Goal: Information Seeking & Learning: Learn about a topic

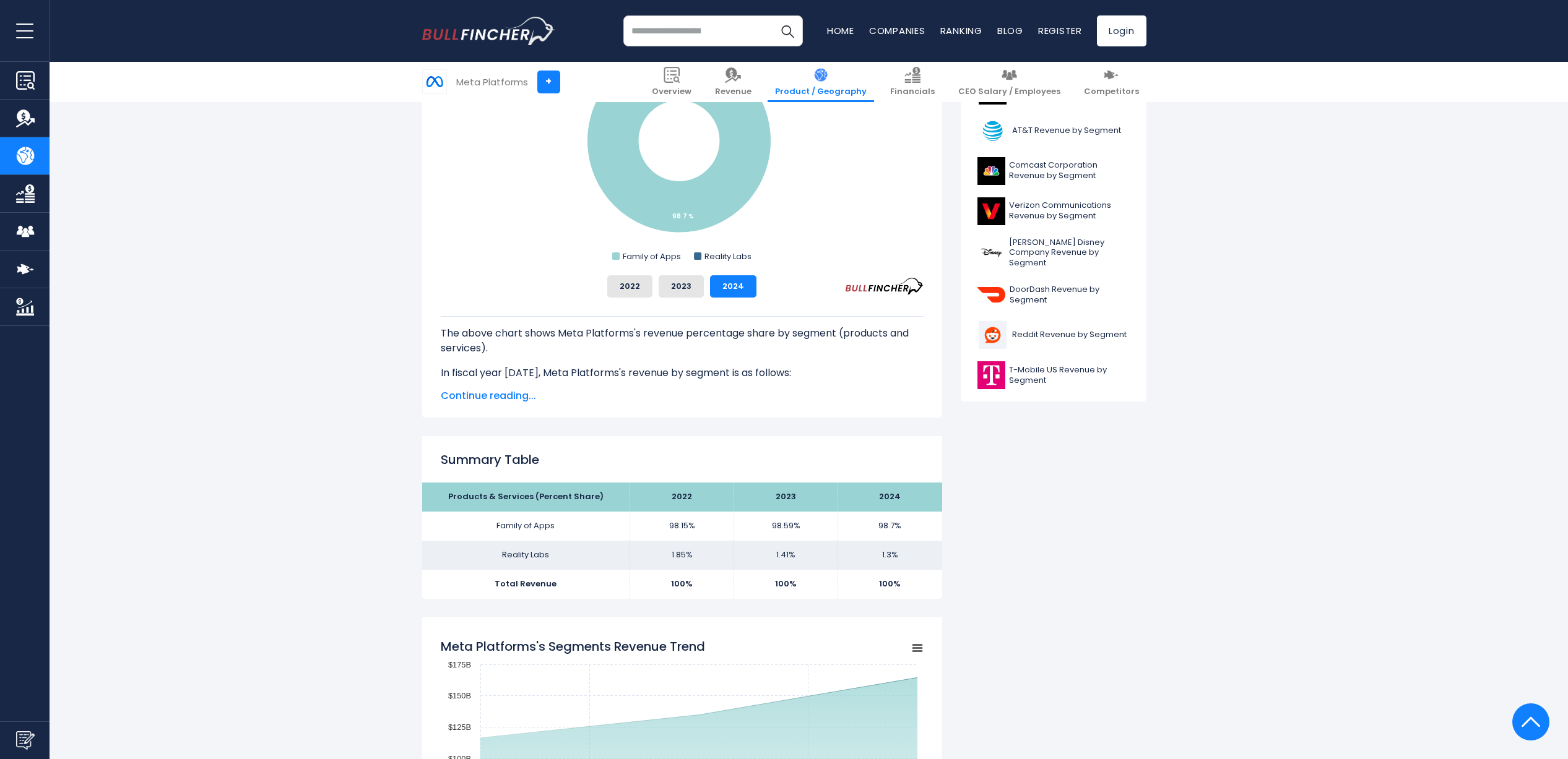
scroll to position [238, 0]
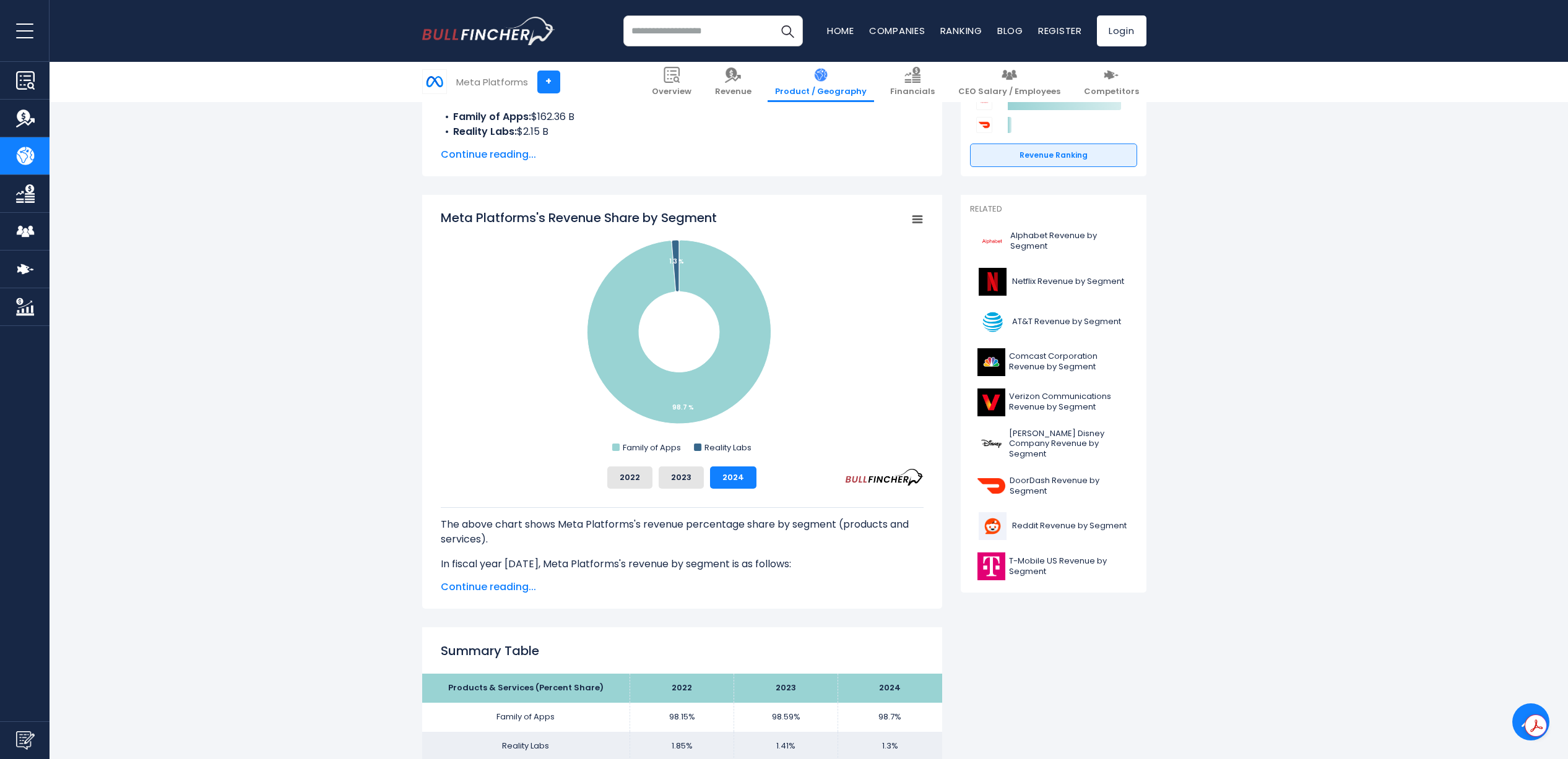
click at [459, 591] on span "Continue reading..." at bounding box center [682, 587] width 483 height 15
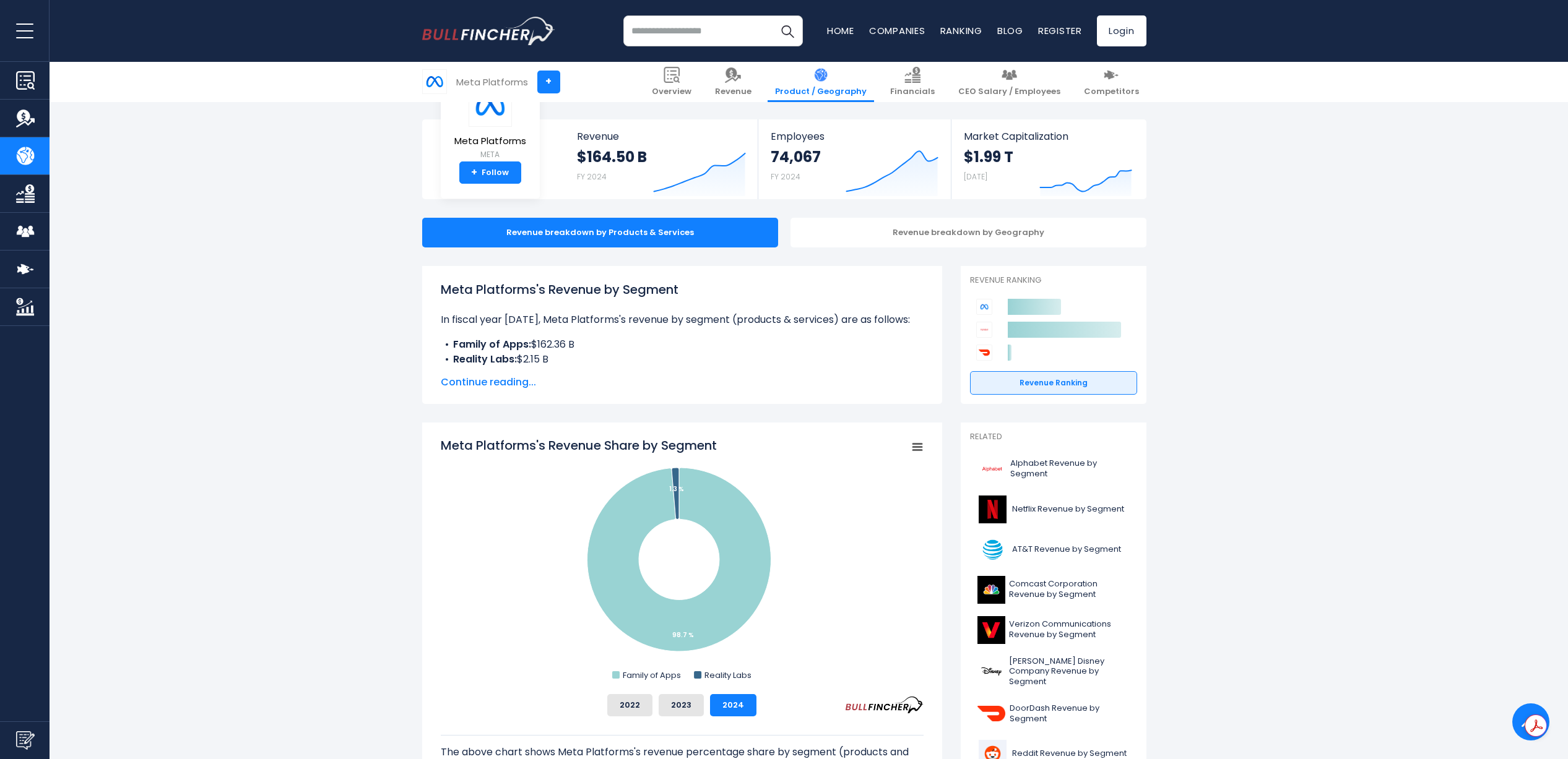
scroll to position [0, 0]
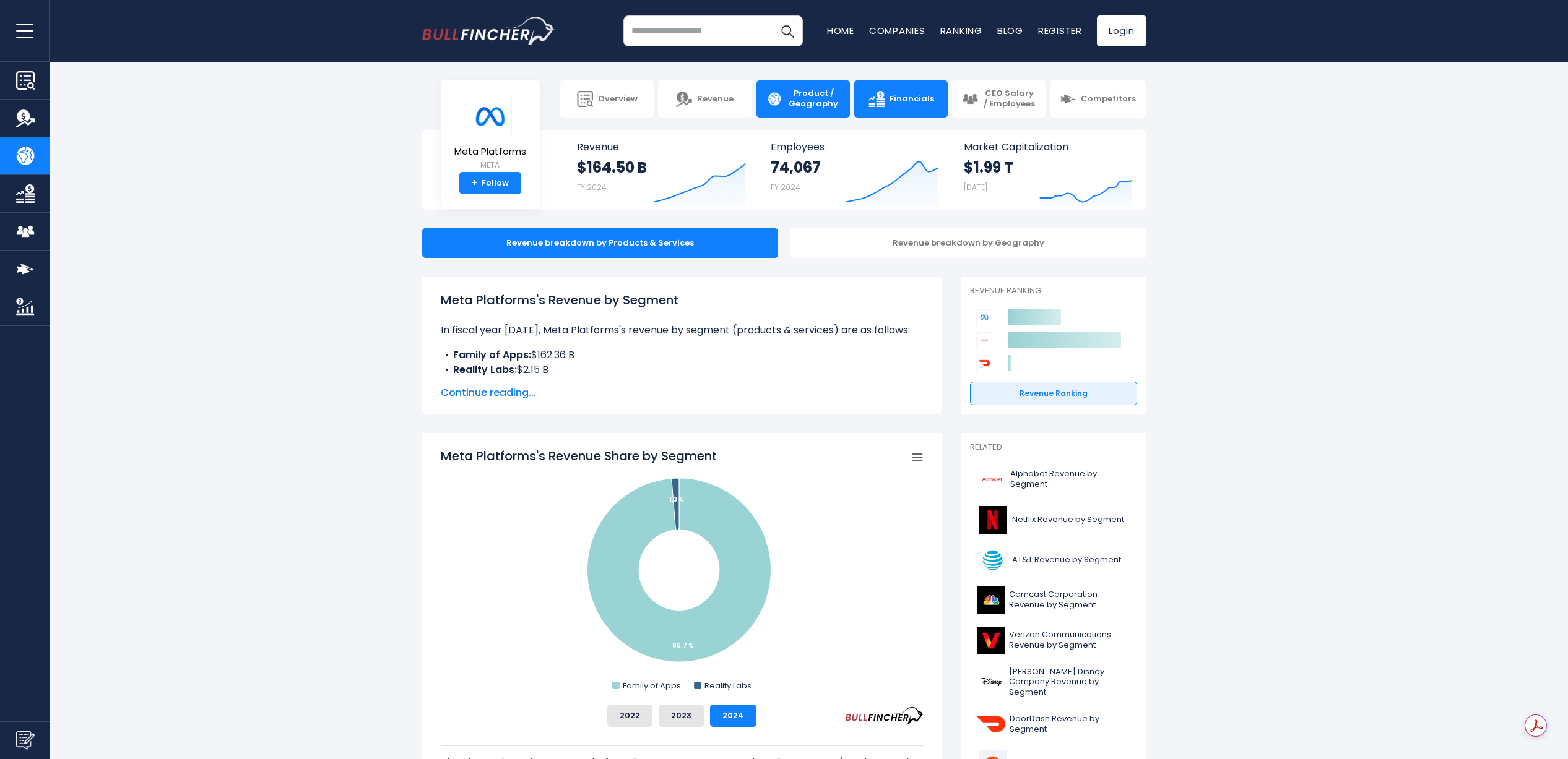
click at [916, 111] on link "Financials" at bounding box center [901, 98] width 94 height 37
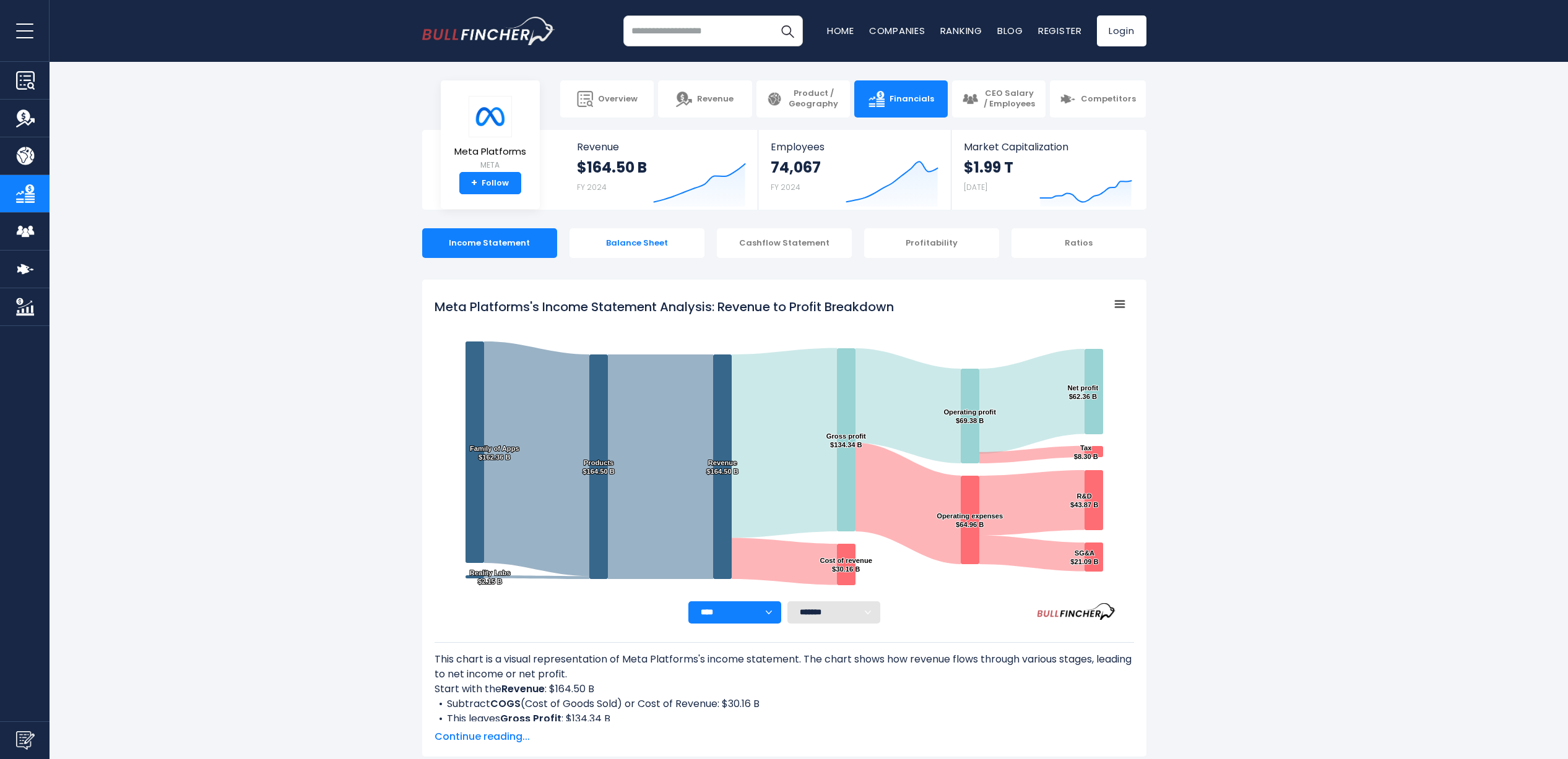
click at [626, 249] on div "Balance Sheet" at bounding box center [637, 244] width 135 height 30
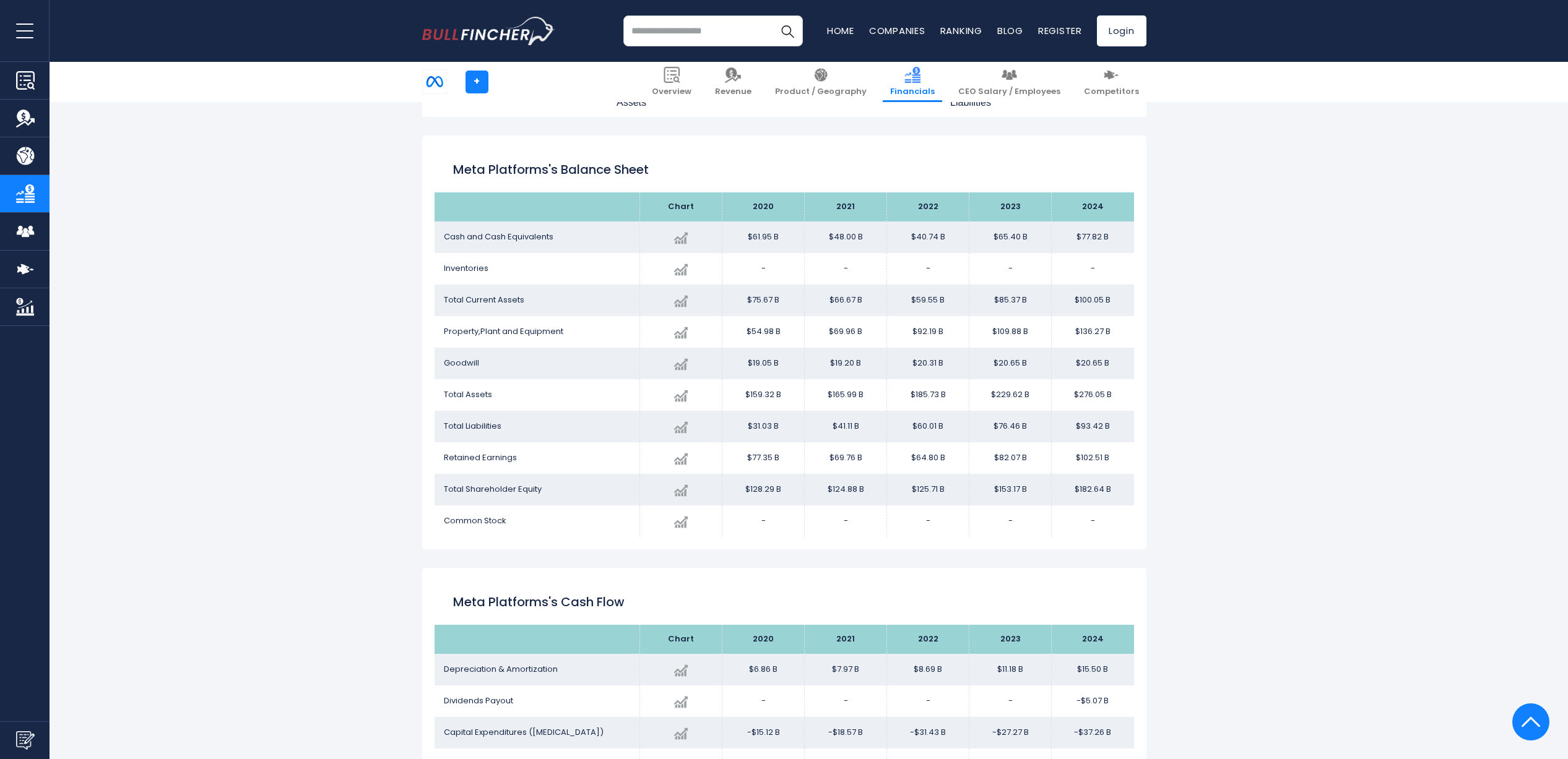
scroll to position [1320, 0]
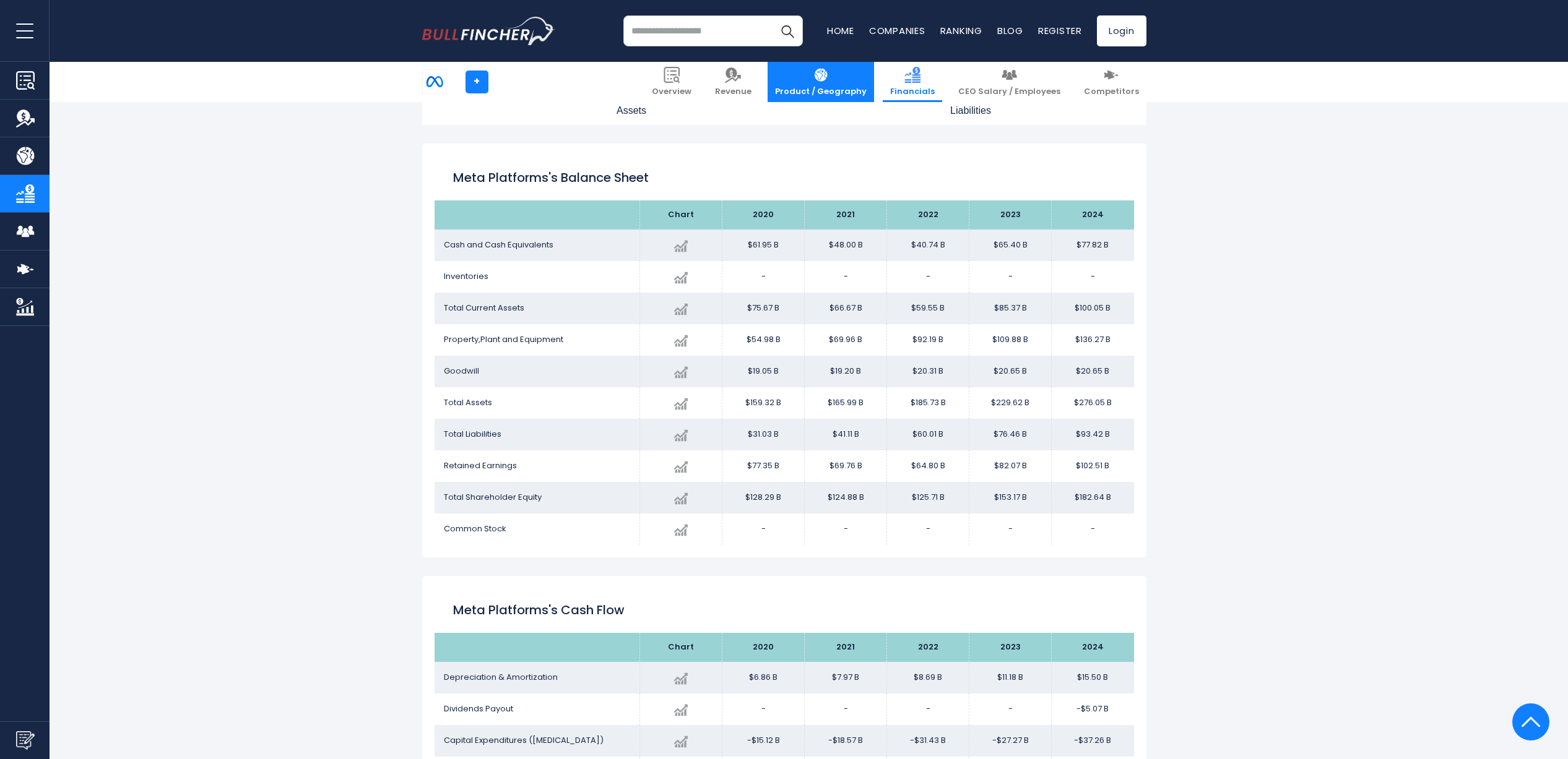
click at [828, 79] on img at bounding box center [821, 75] width 16 height 16
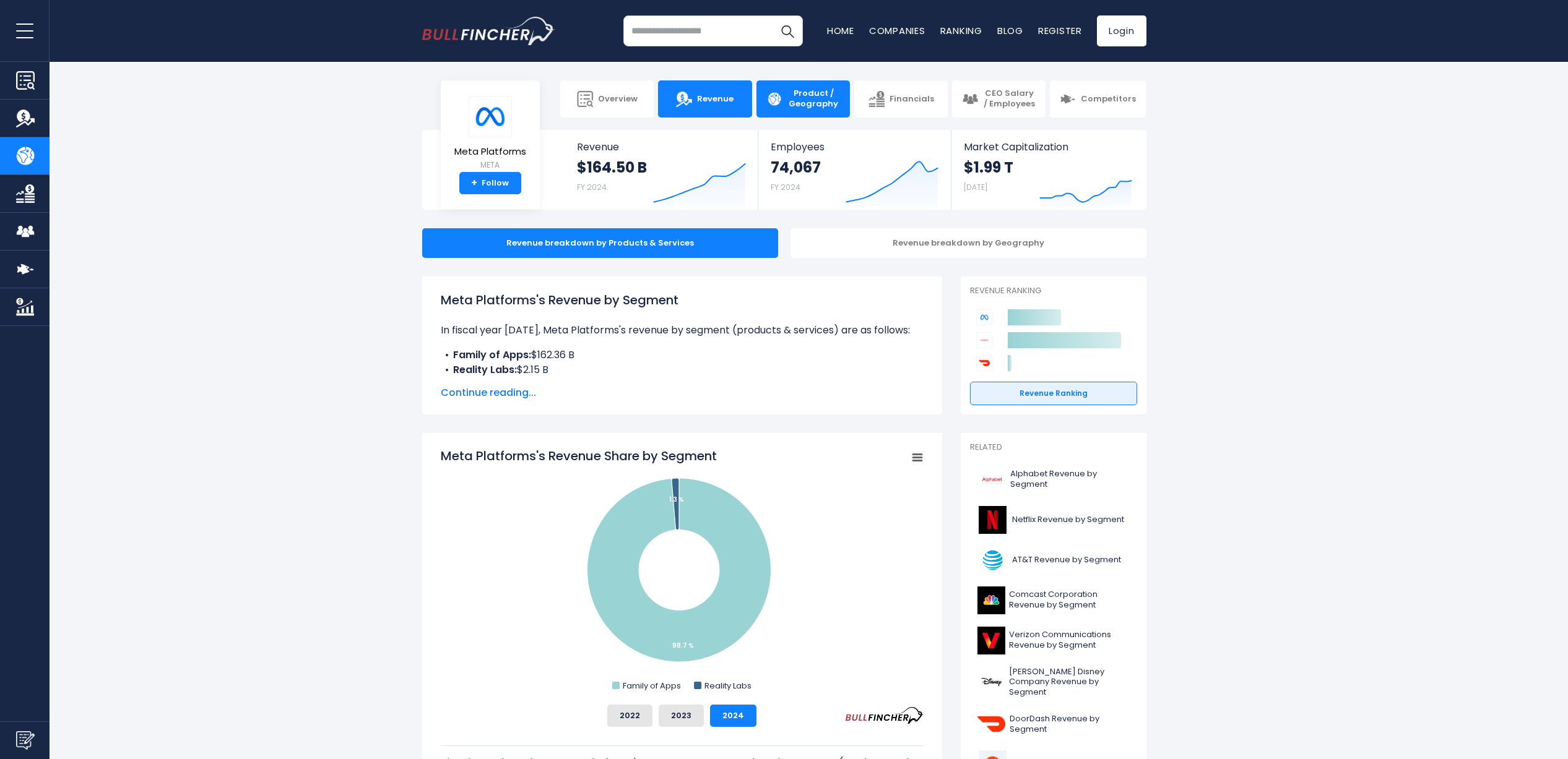
click at [715, 97] on span "Revenue" at bounding box center [715, 99] width 36 height 10
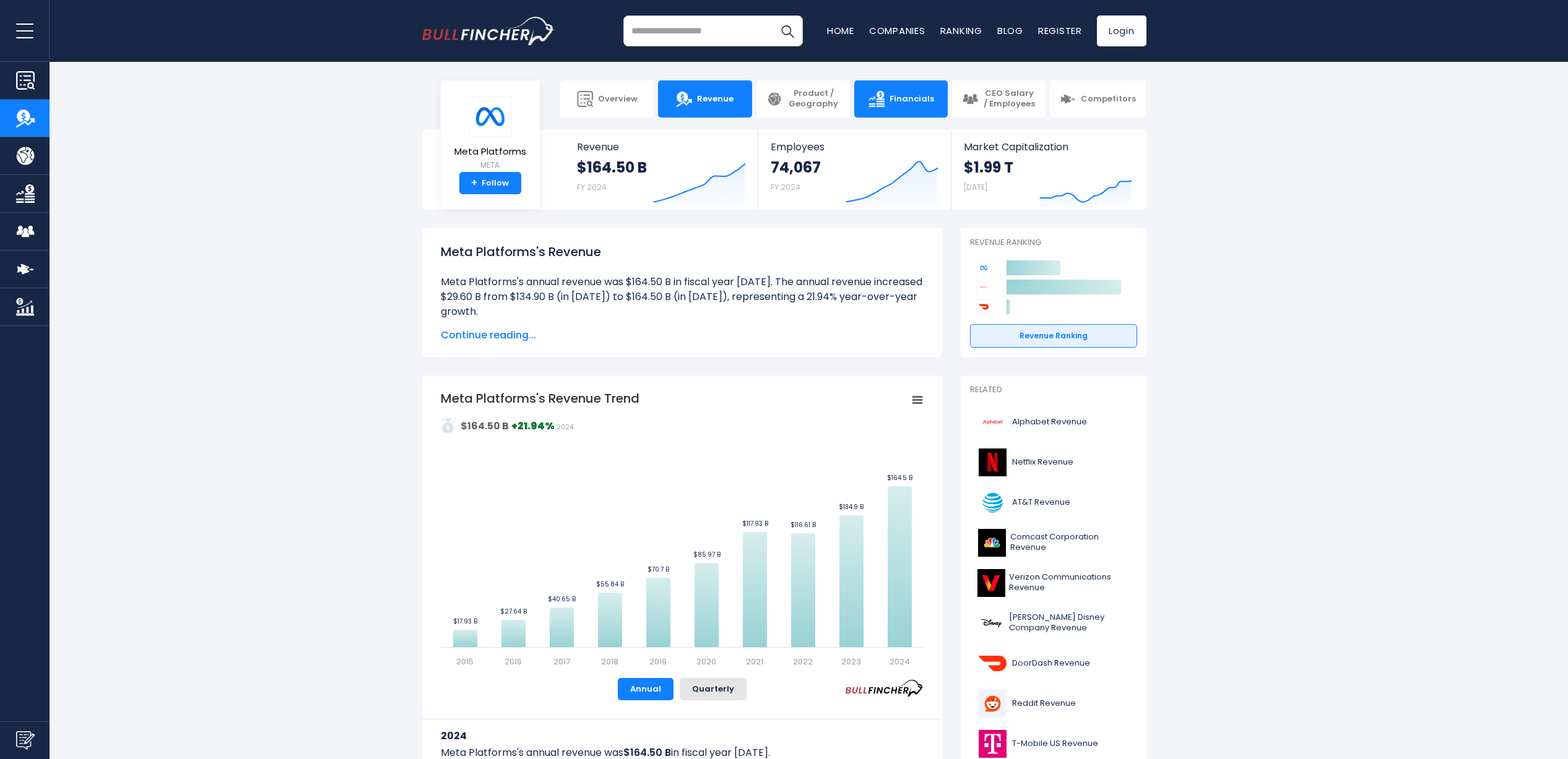
click at [899, 109] on link "Financials" at bounding box center [901, 98] width 94 height 37
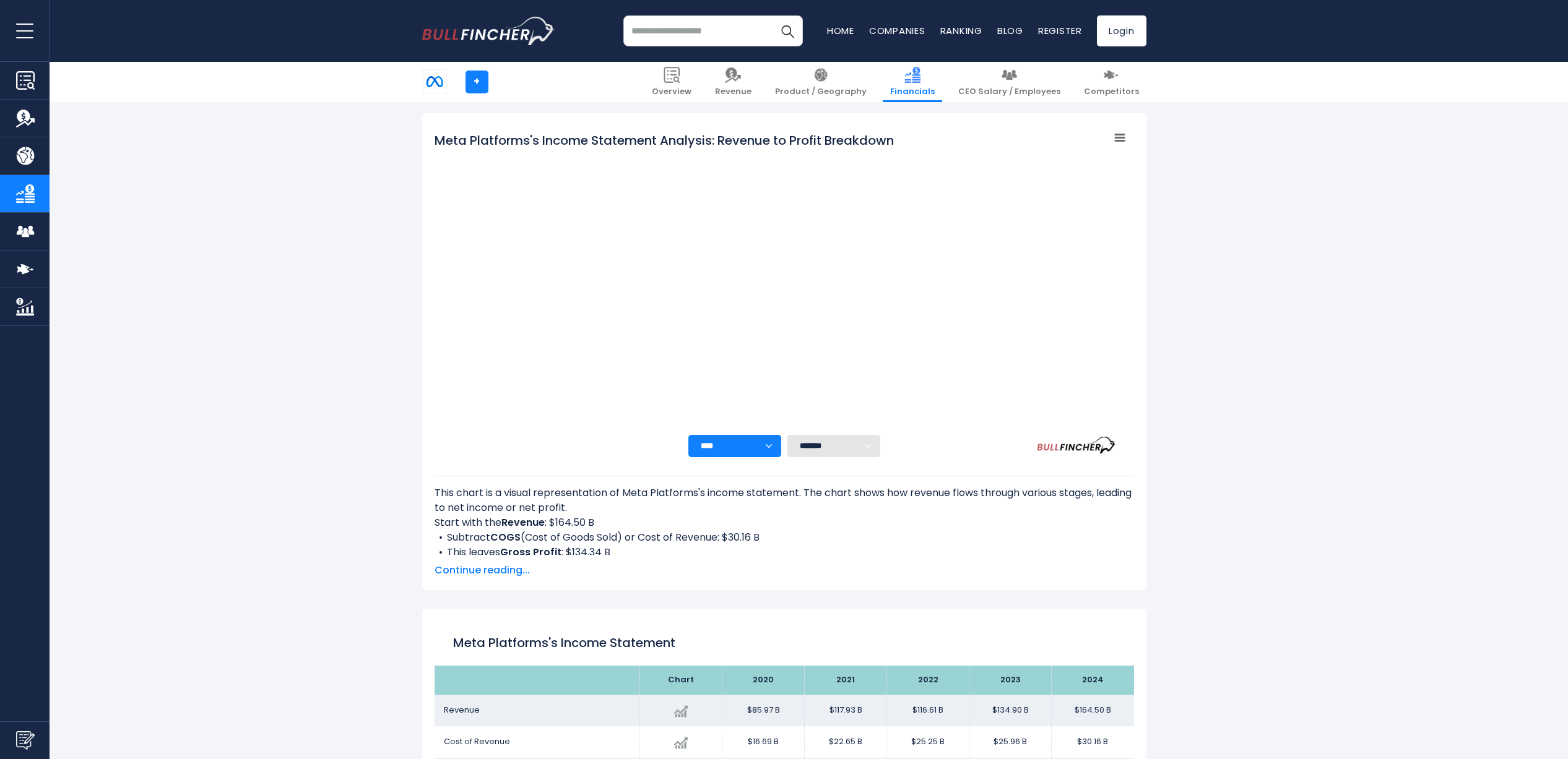
scroll to position [174, 0]
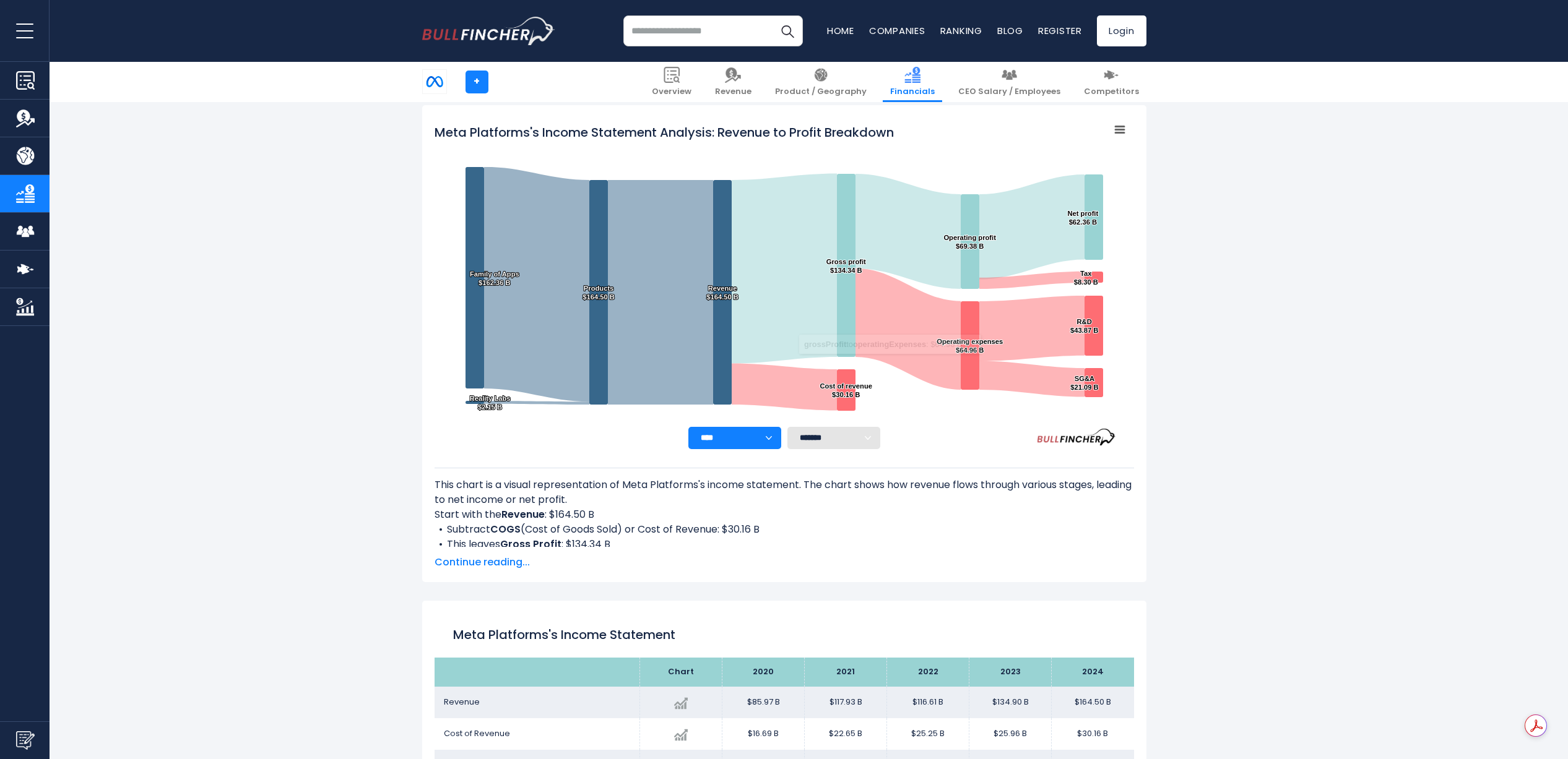
click at [773, 433] on select "**** **** **** **** **** ****" at bounding box center [735, 438] width 93 height 22
click at [689, 427] on select "**** **** **** **** **** ****" at bounding box center [735, 438] width 93 height 22
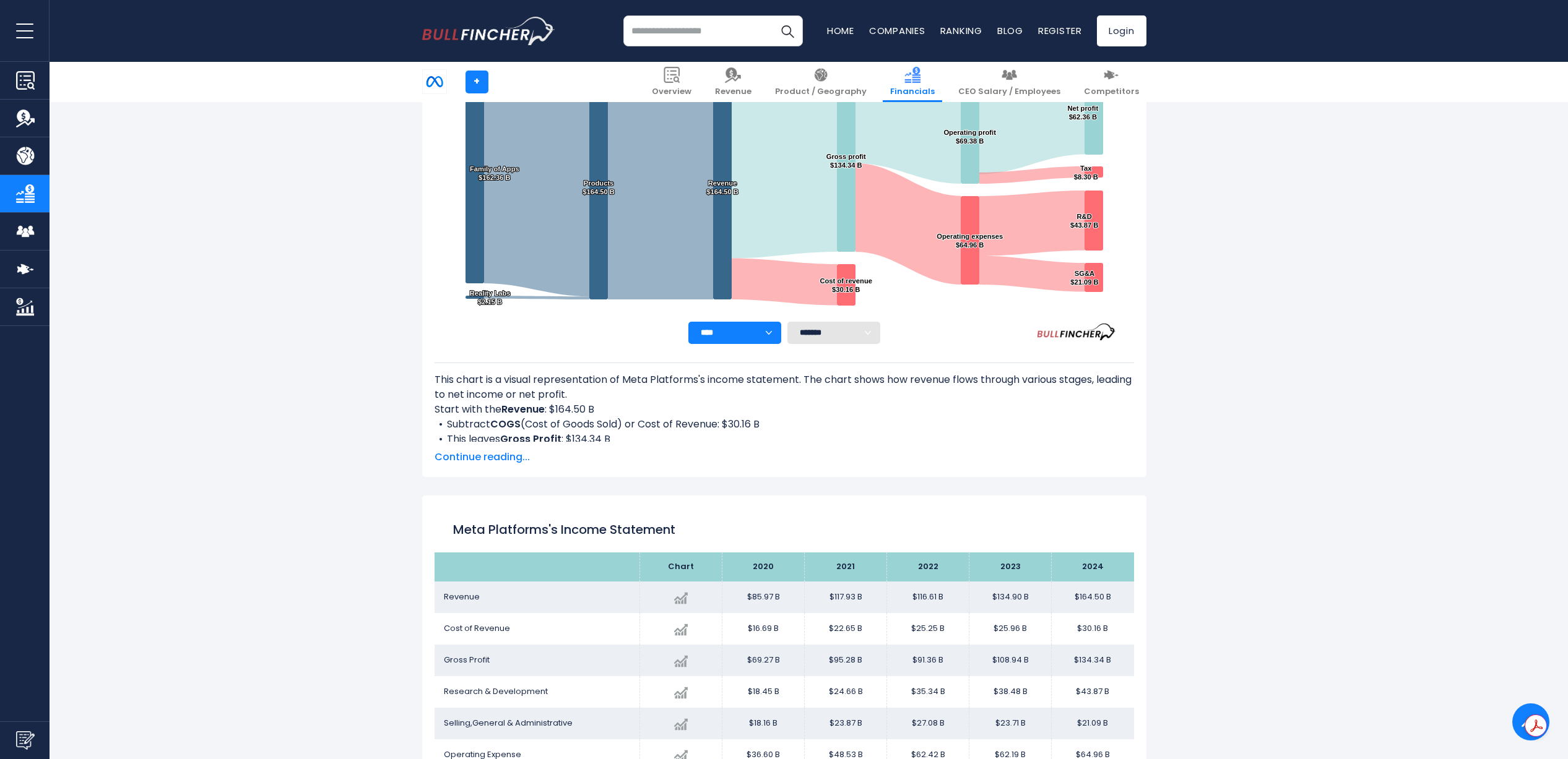
scroll to position [526, 0]
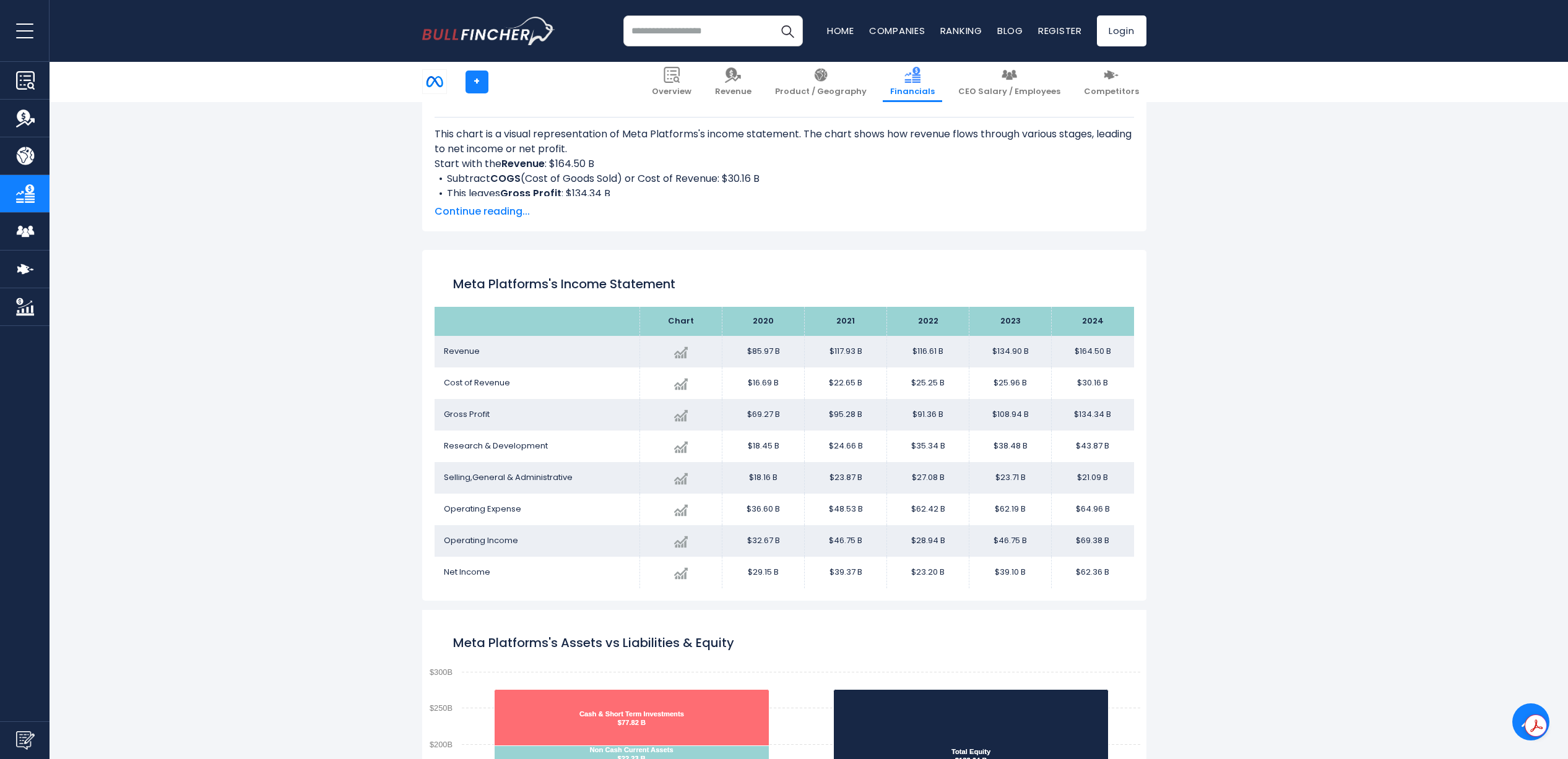
click at [505, 208] on span "Continue reading..." at bounding box center [784, 211] width 700 height 15
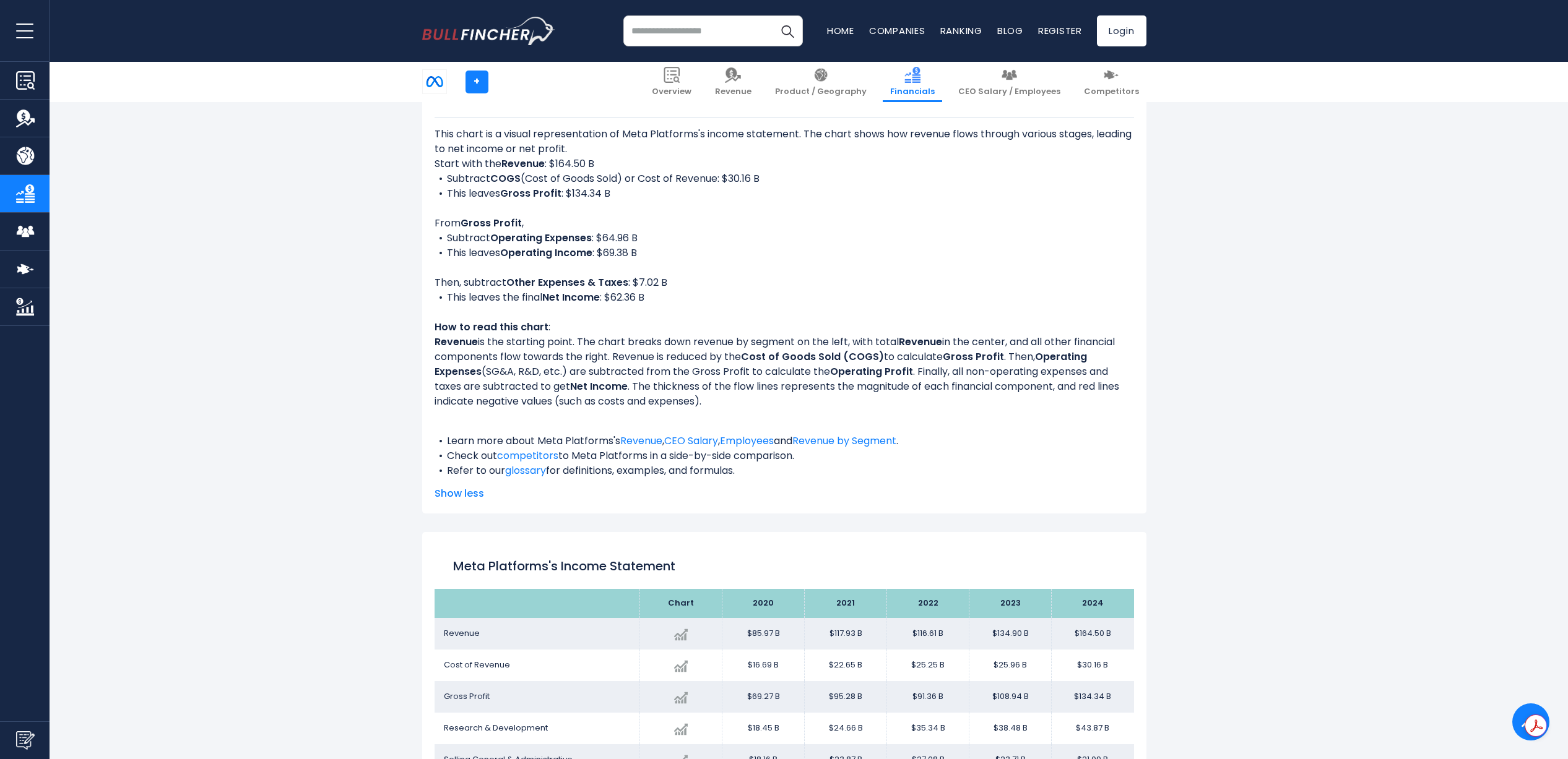
scroll to position [510, 0]
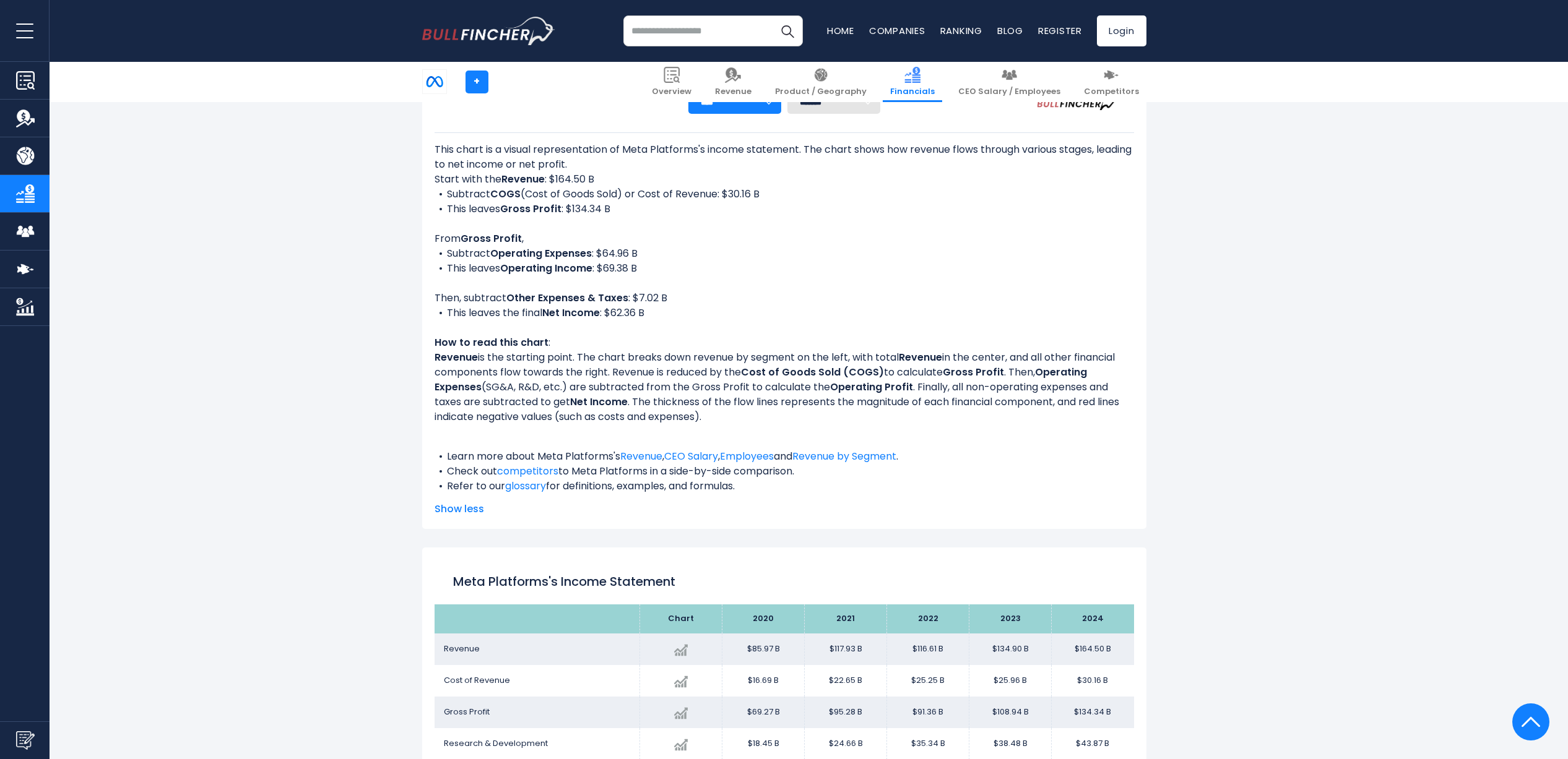
drag, startPoint x: 529, startPoint y: 172, endPoint x: 776, endPoint y: 199, distance: 248.5
click at [776, 199] on div "This chart is a visual representation of Meta Platforms's income statement. The…" at bounding box center [784, 317] width 700 height 351
click at [875, 455] on link "Revenue by Segment" at bounding box center [844, 456] width 104 height 14
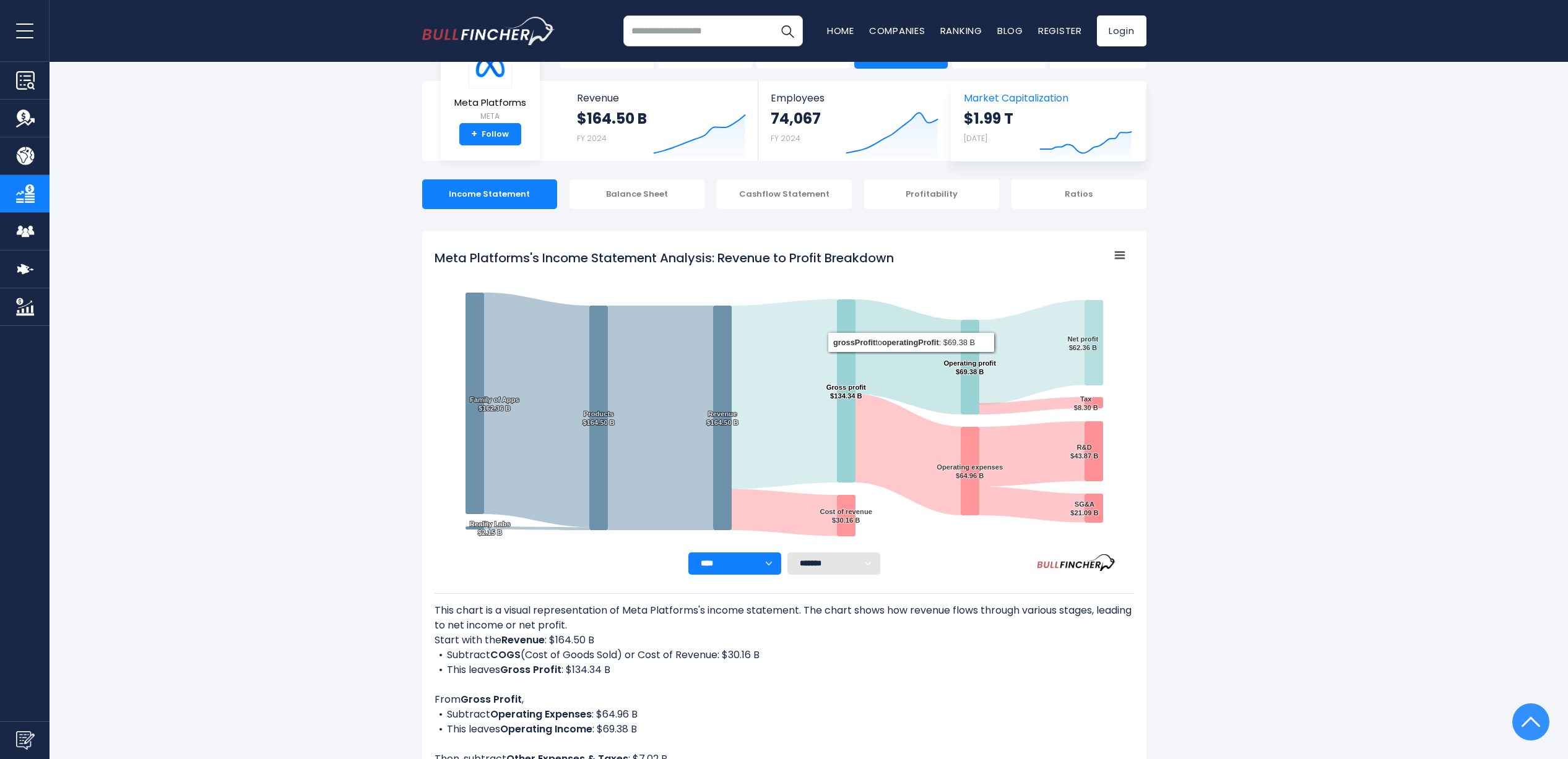
scroll to position [0, 0]
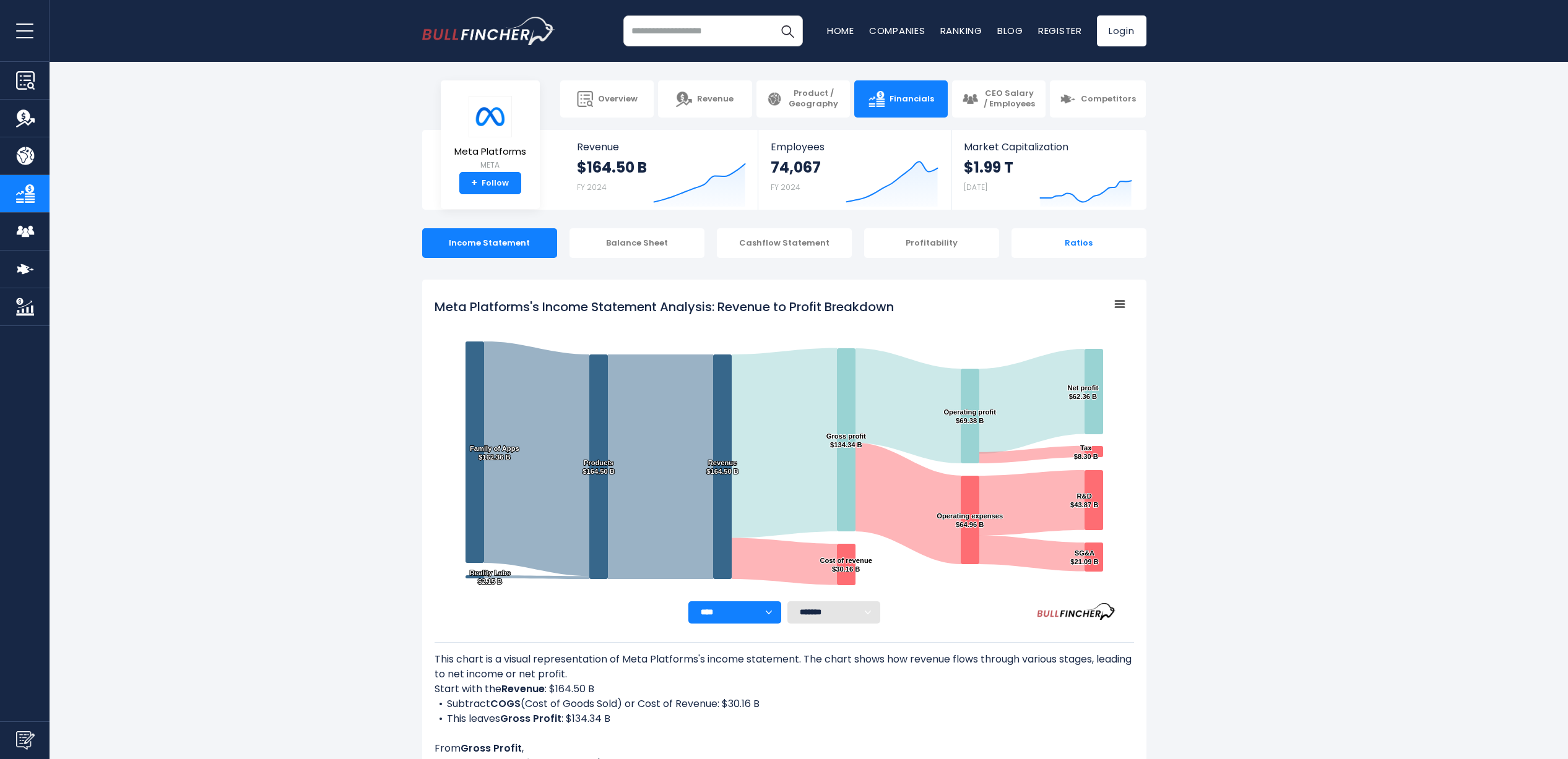
click at [1108, 236] on div "Ratios" at bounding box center [1079, 244] width 135 height 30
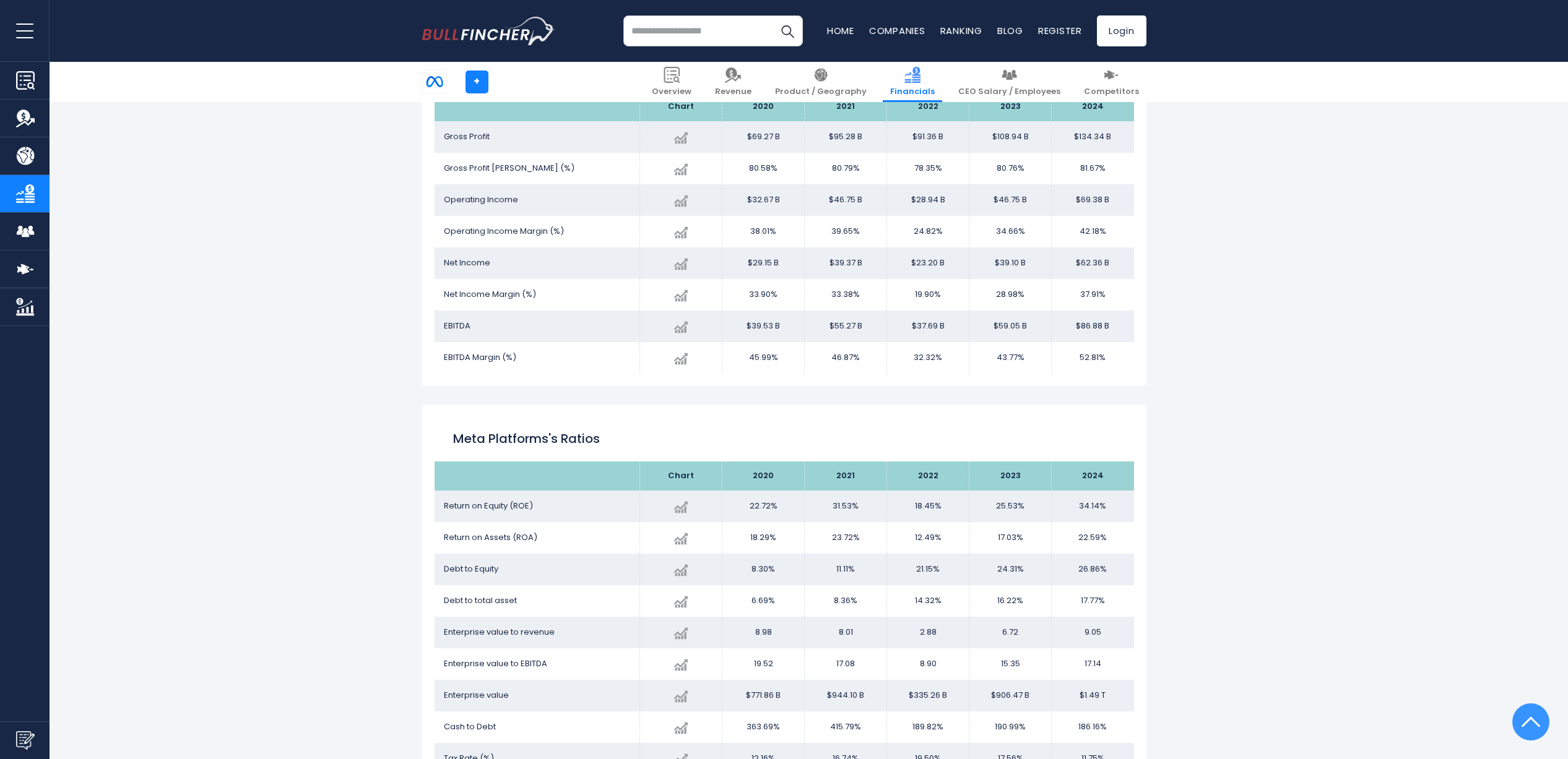
scroll to position [2686, 0]
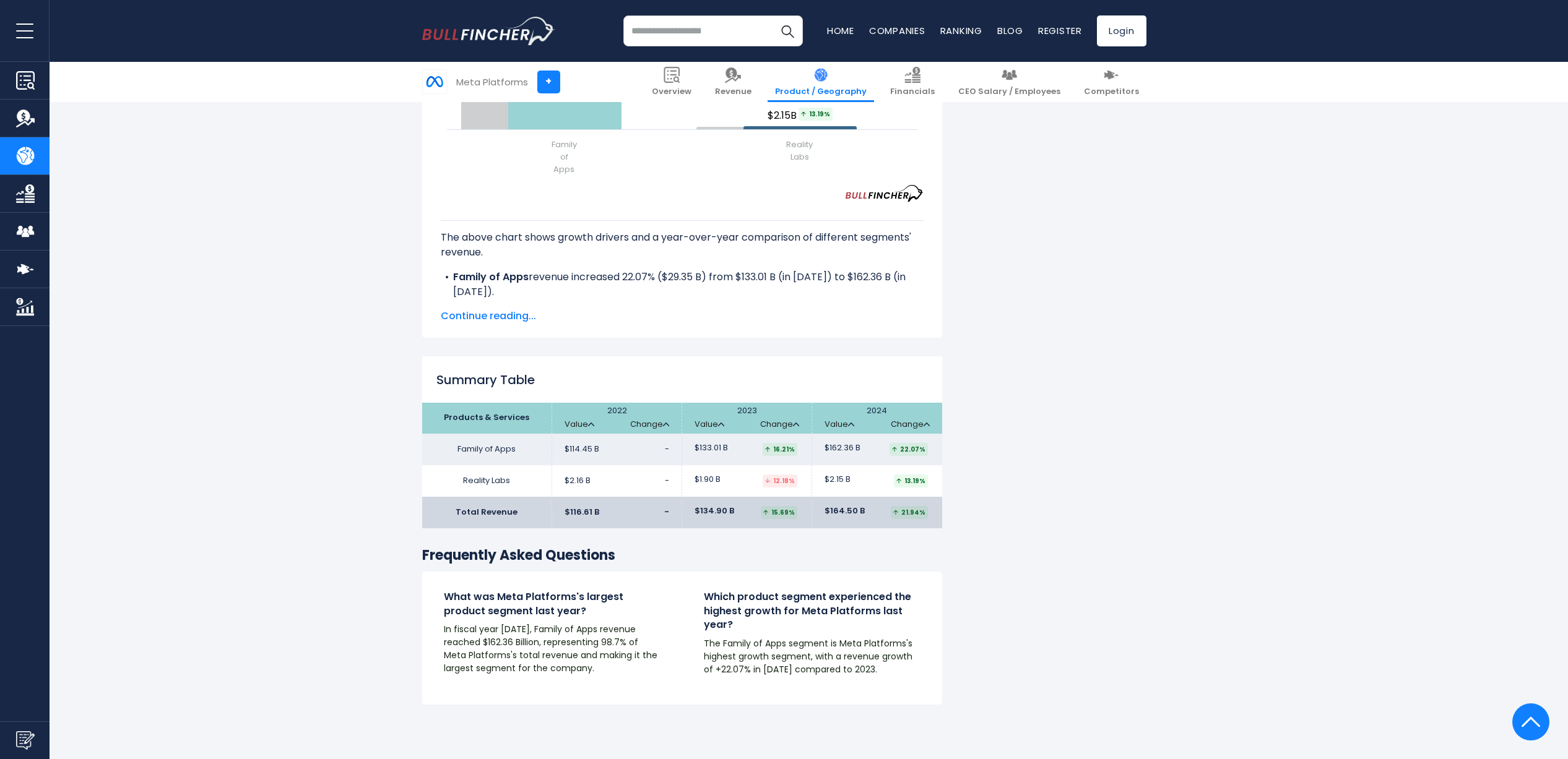
scroll to position [1592, 0]
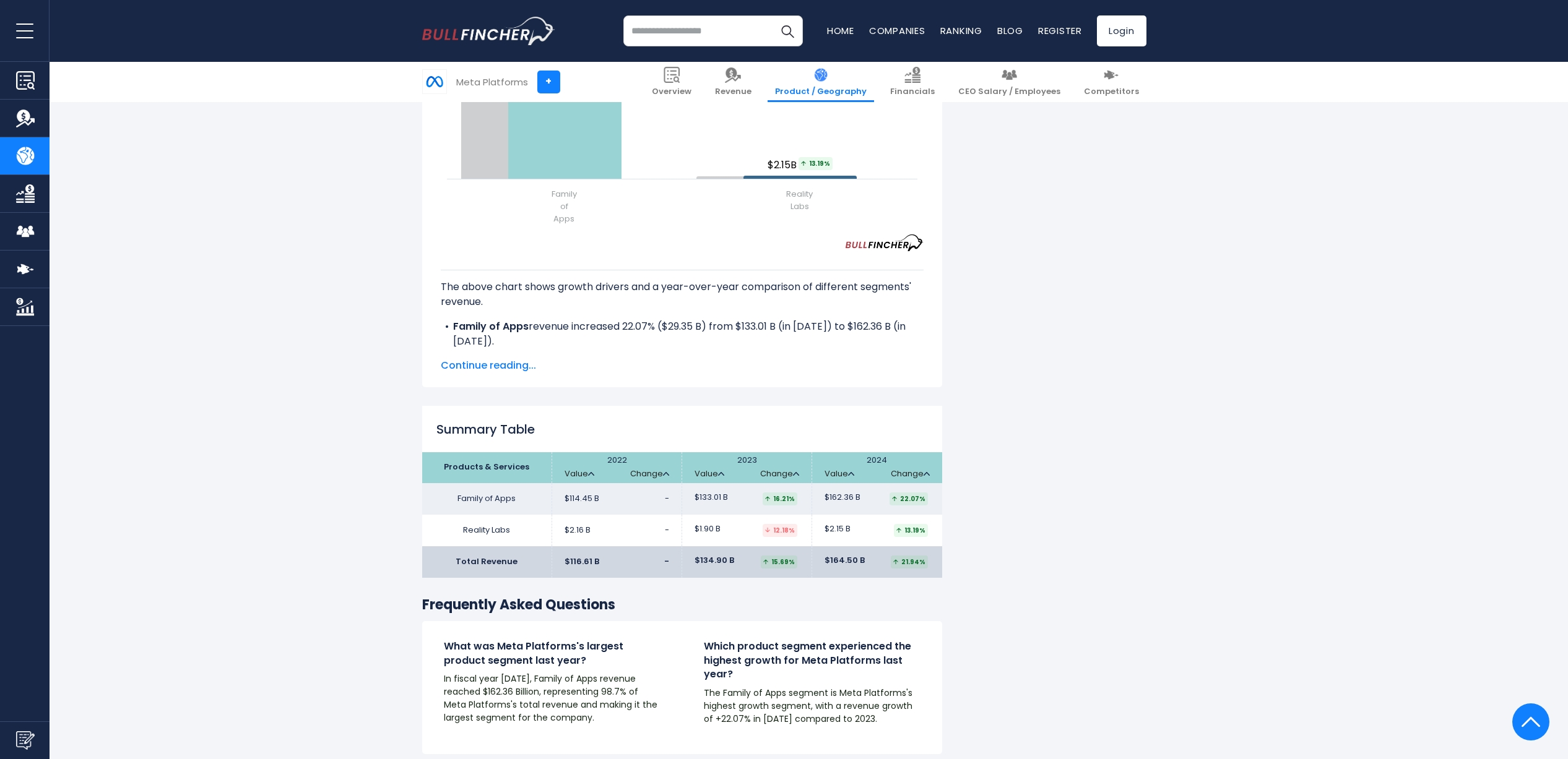
click at [505, 368] on span "Continue reading..." at bounding box center [682, 365] width 483 height 15
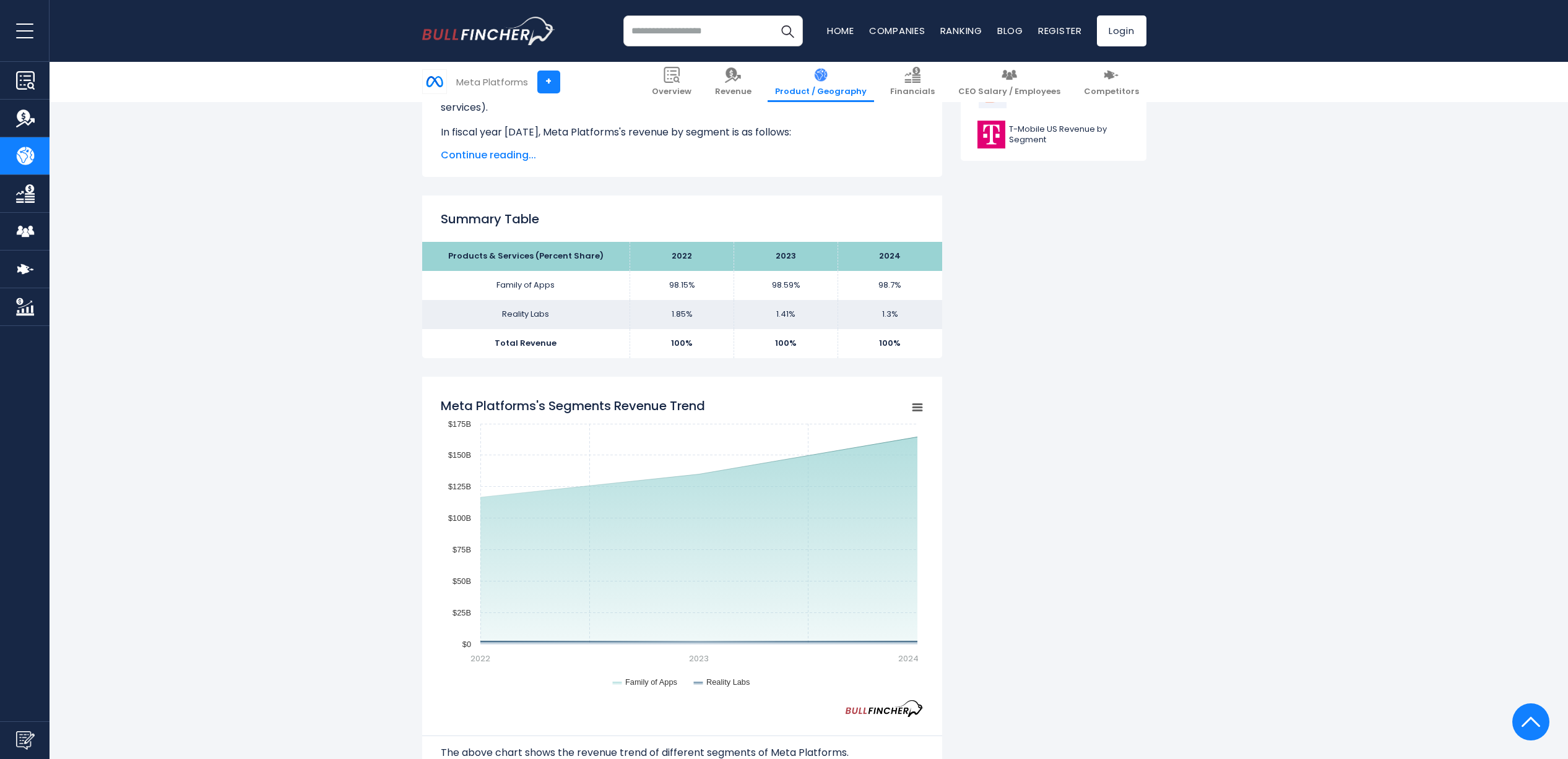
scroll to position [412, 0]
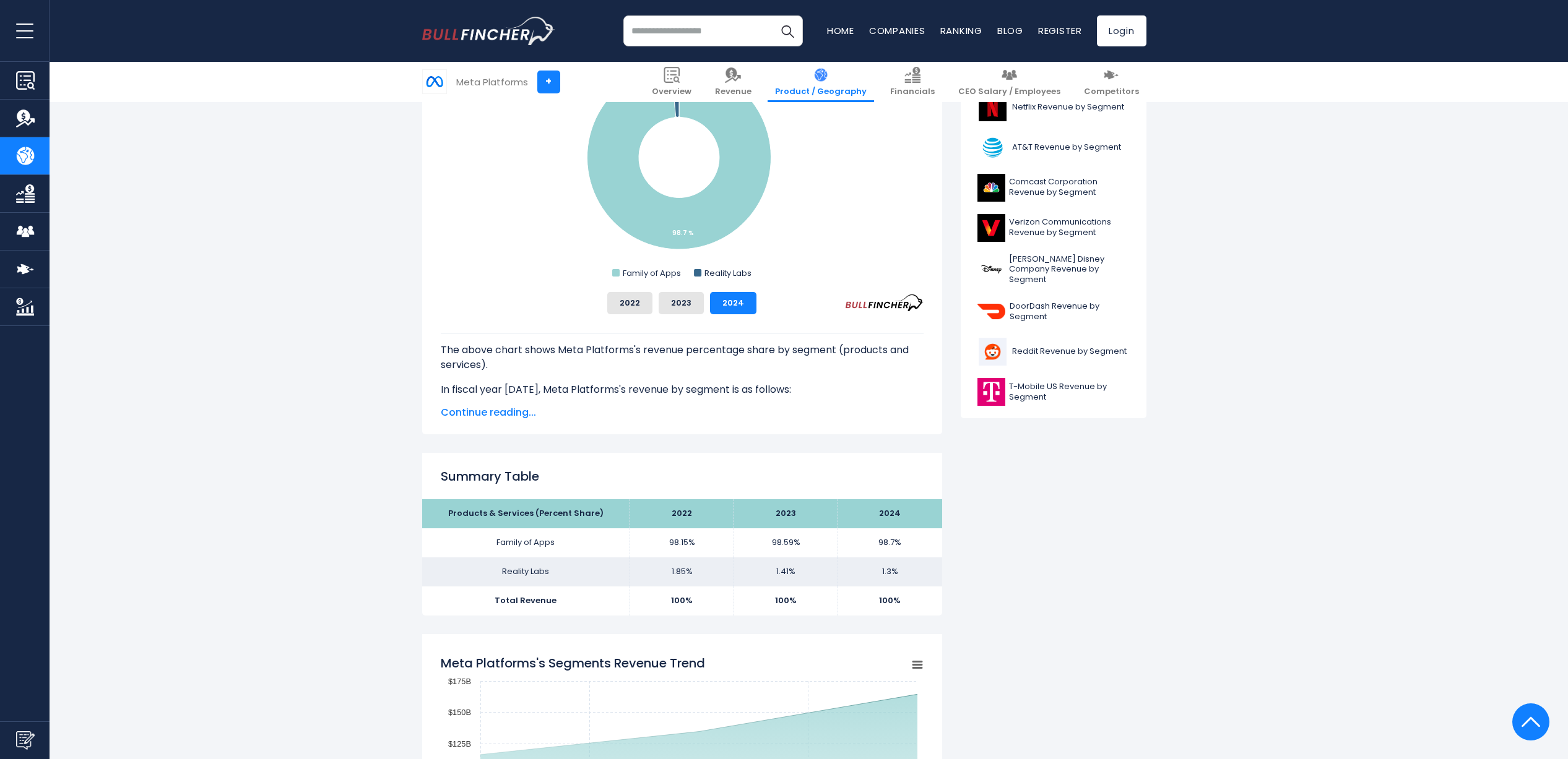
click at [480, 412] on span "Continue reading..." at bounding box center [682, 412] width 483 height 15
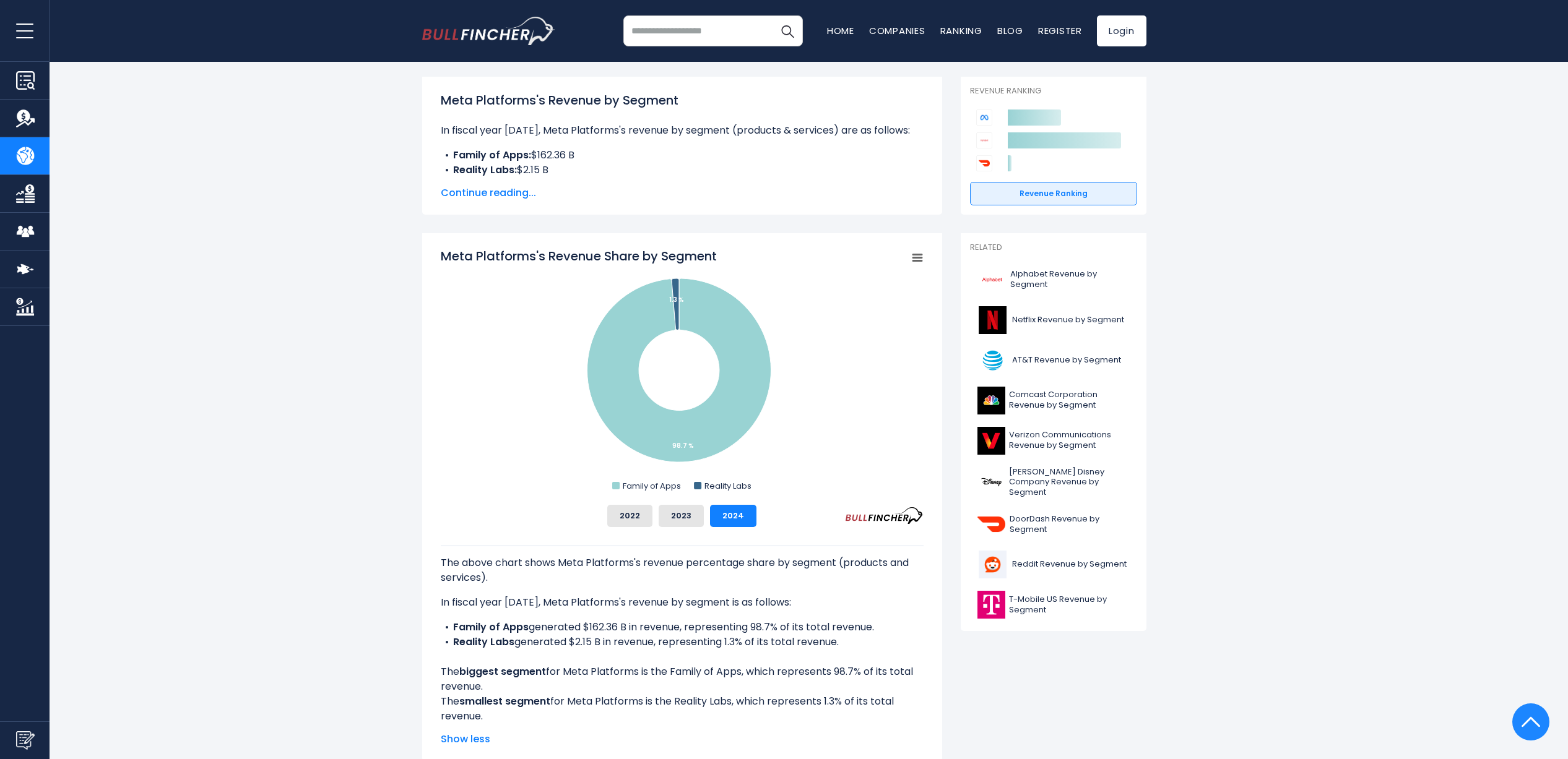
scroll to position [0, 0]
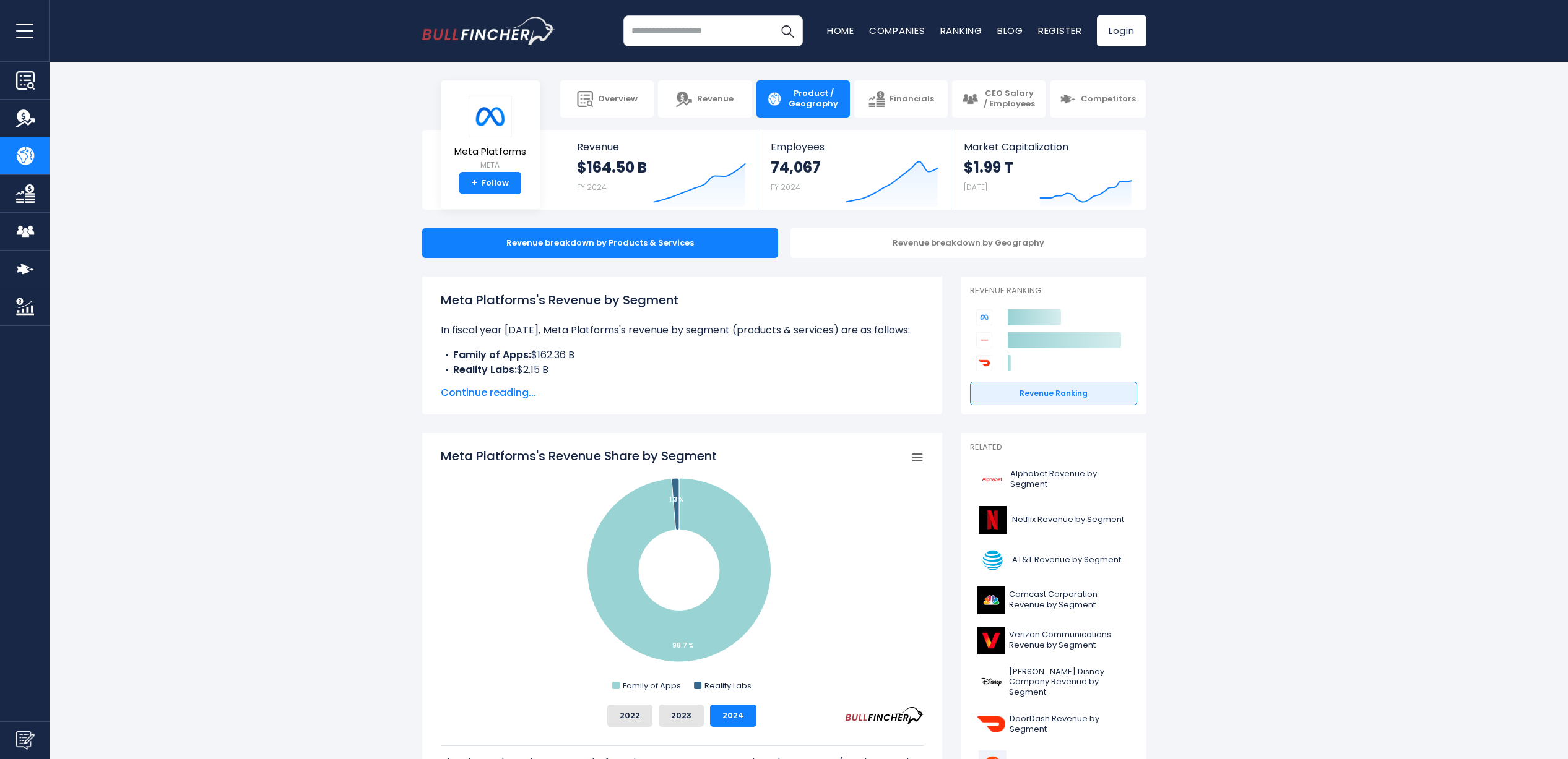
click at [470, 396] on span "Continue reading..." at bounding box center [682, 393] width 483 height 15
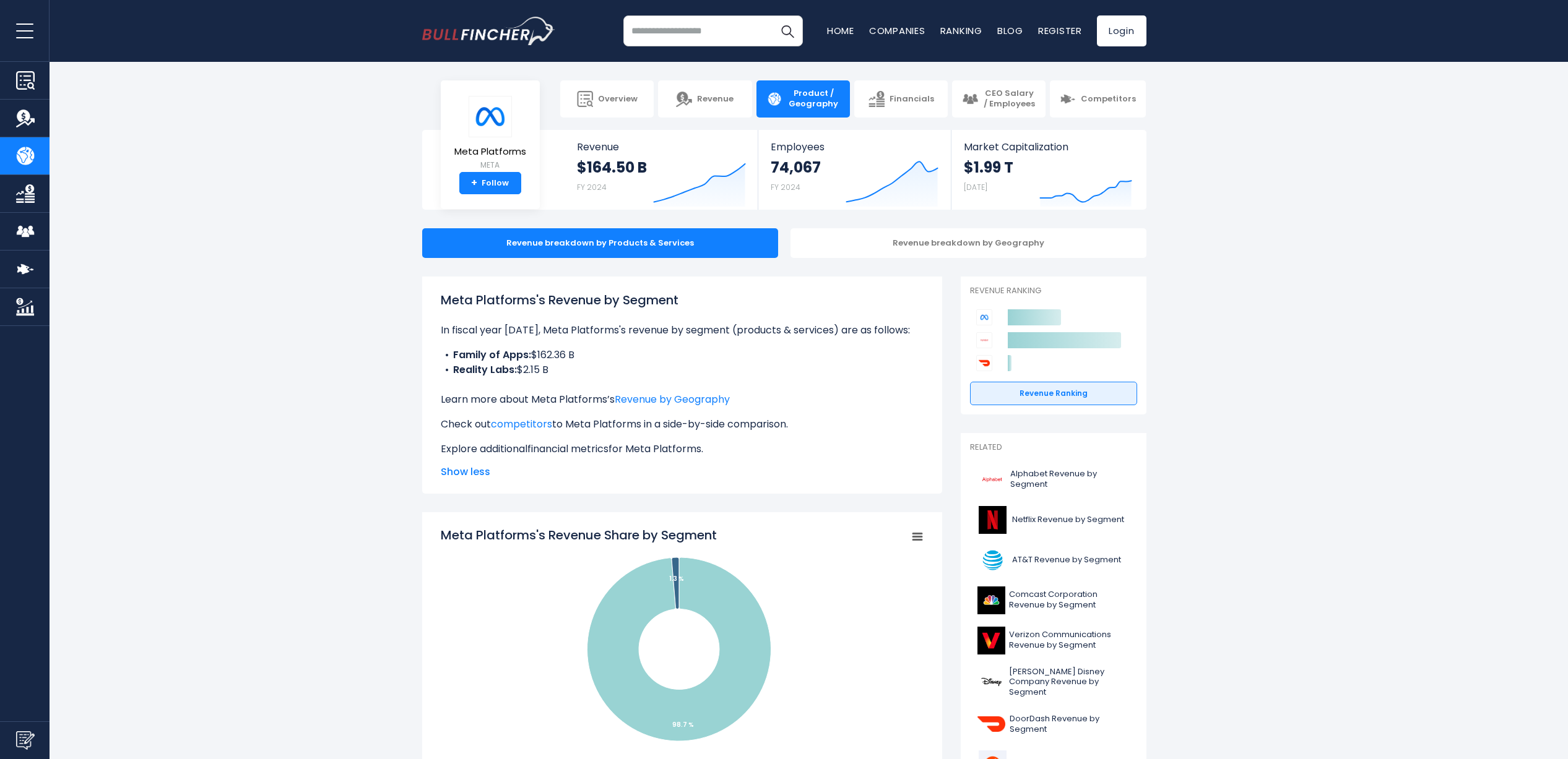
click at [545, 447] on link "financial metrics" at bounding box center [567, 449] width 81 height 14
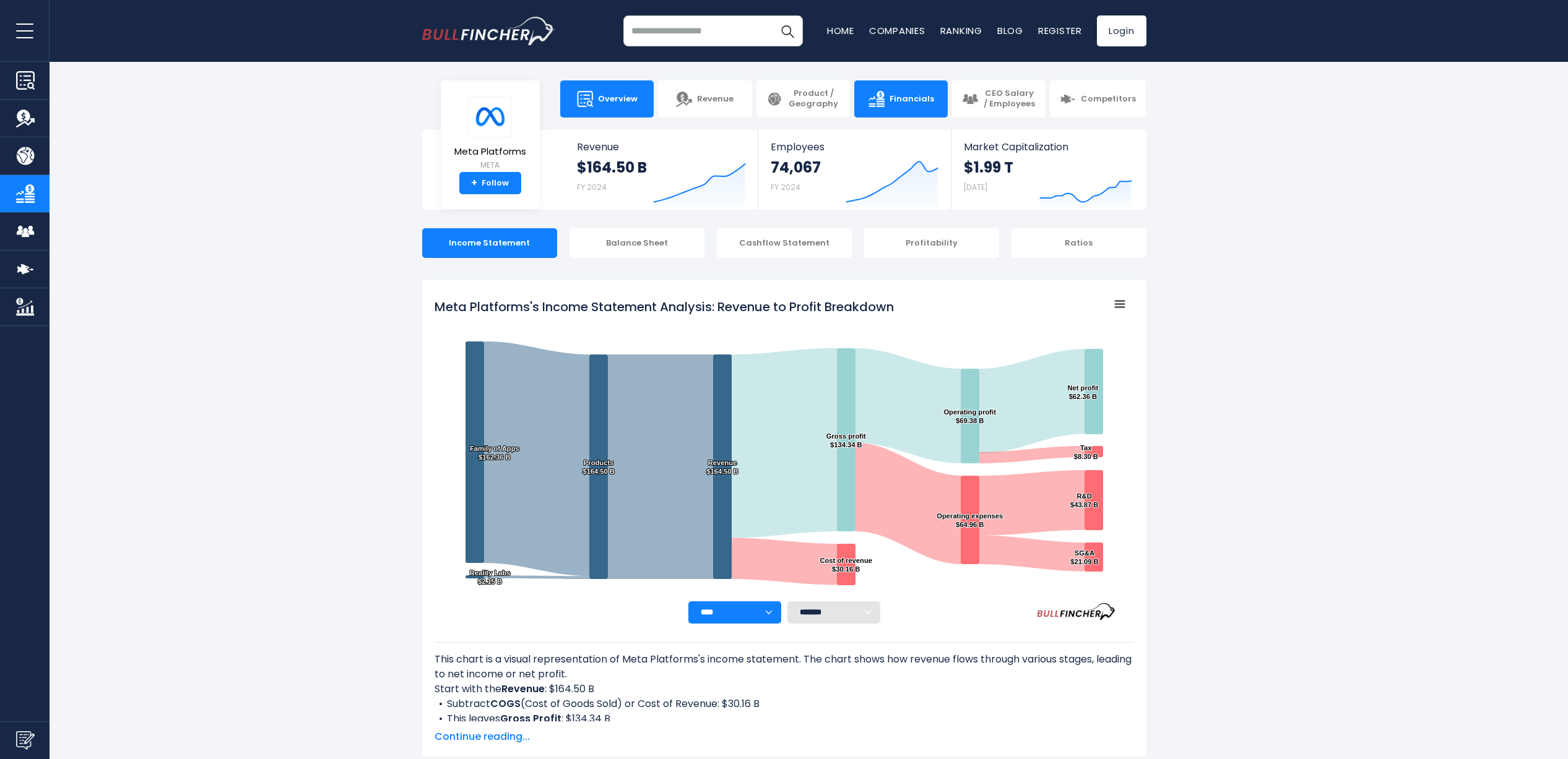
click at [644, 109] on link "Overview" at bounding box center [607, 98] width 94 height 37
